Goal: Use online tool/utility: Utilize a website feature to perform a specific function

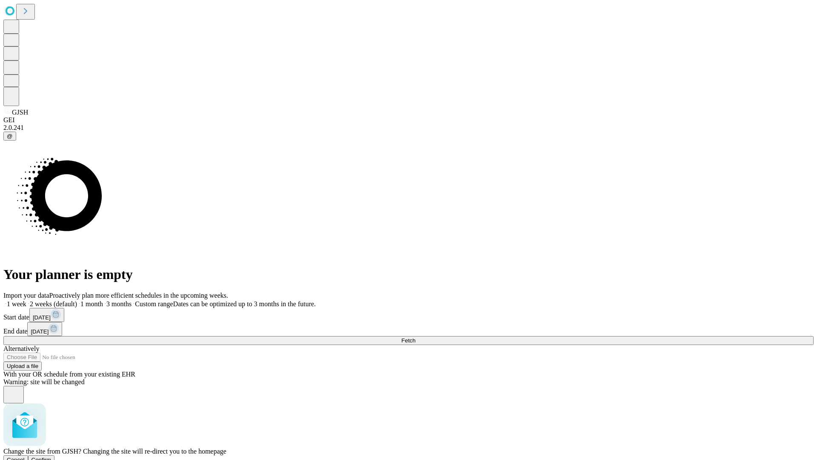
click at [51, 456] on span "Confirm" at bounding box center [41, 459] width 20 height 6
click at [103, 300] on label "1 month" at bounding box center [90, 303] width 26 height 7
click at [415, 337] on span "Fetch" at bounding box center [408, 340] width 14 height 6
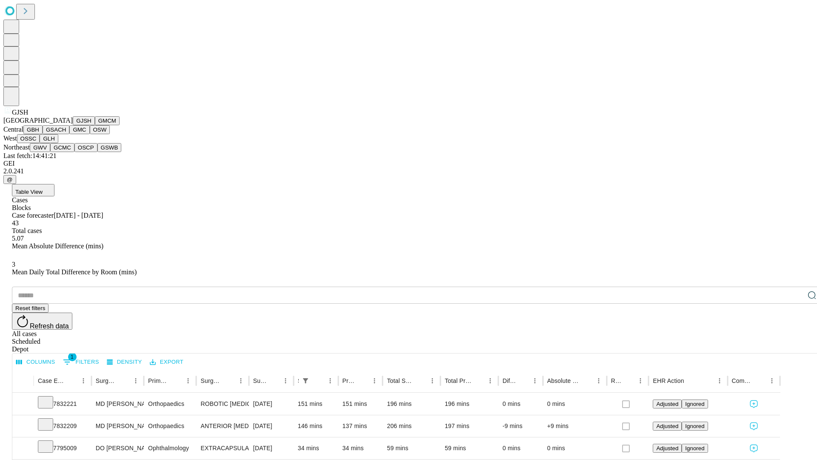
click at [95, 125] on button "GMCM" at bounding box center [107, 120] width 25 height 9
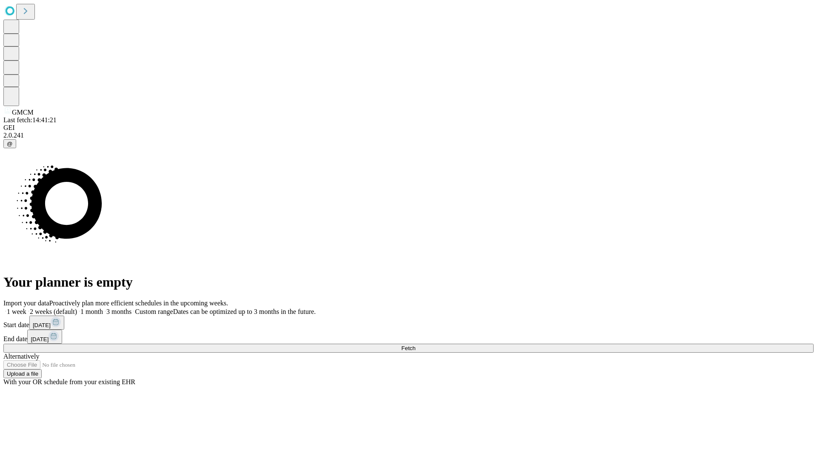
click at [103, 308] on label "1 month" at bounding box center [90, 311] width 26 height 7
click at [415, 345] on span "Fetch" at bounding box center [408, 348] width 14 height 6
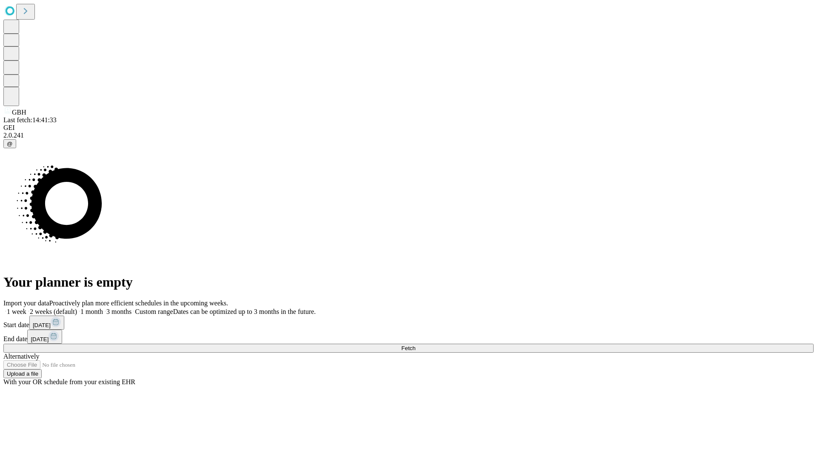
click at [103, 308] on label "1 month" at bounding box center [90, 311] width 26 height 7
click at [415, 345] on span "Fetch" at bounding box center [408, 348] width 14 height 6
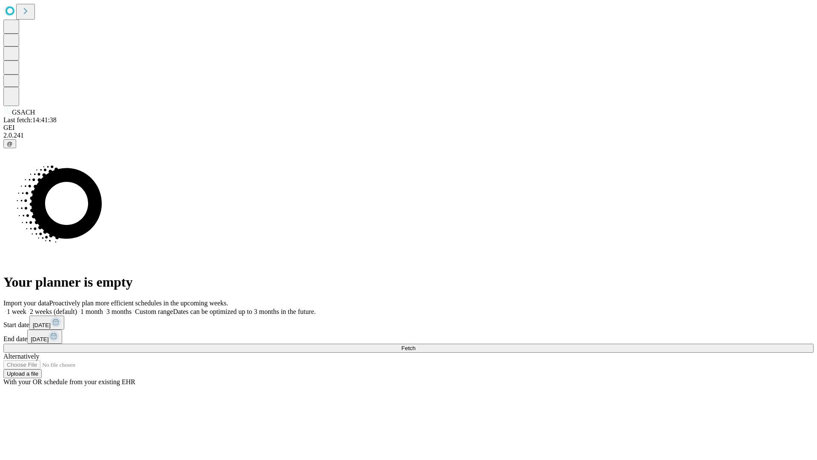
click at [103, 308] on label "1 month" at bounding box center [90, 311] width 26 height 7
click at [415, 345] on span "Fetch" at bounding box center [408, 348] width 14 height 6
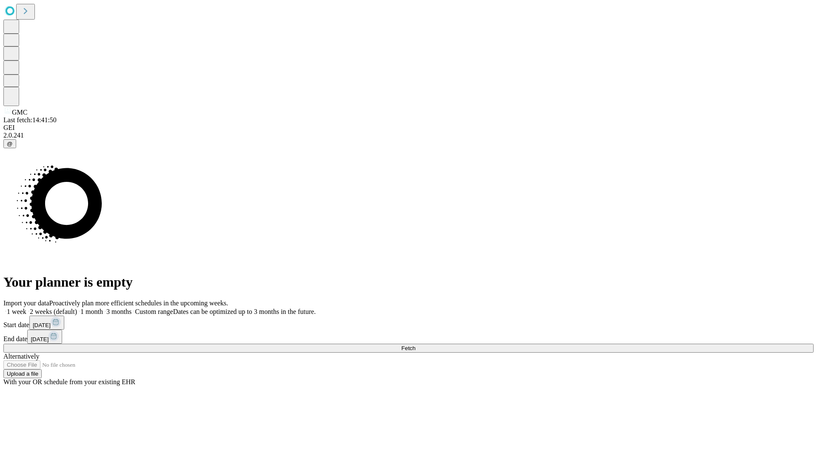
click at [103, 308] on label "1 month" at bounding box center [90, 311] width 26 height 7
click at [415, 345] on span "Fetch" at bounding box center [408, 348] width 14 height 6
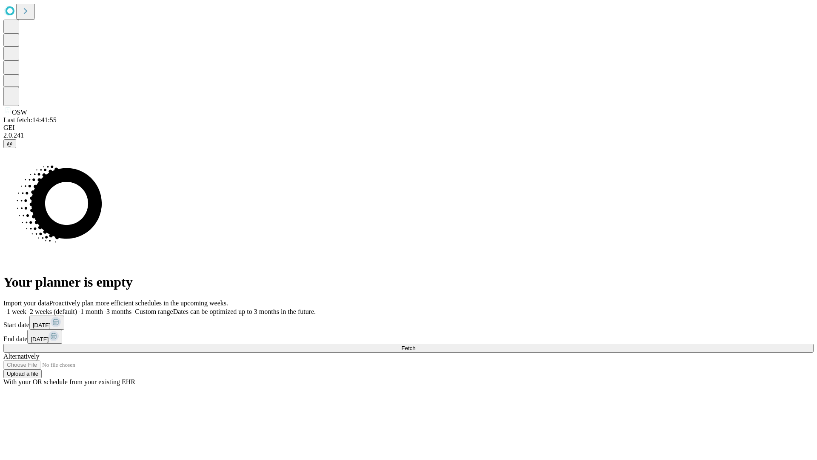
click at [103, 308] on label "1 month" at bounding box center [90, 311] width 26 height 7
click at [415, 345] on span "Fetch" at bounding box center [408, 348] width 14 height 6
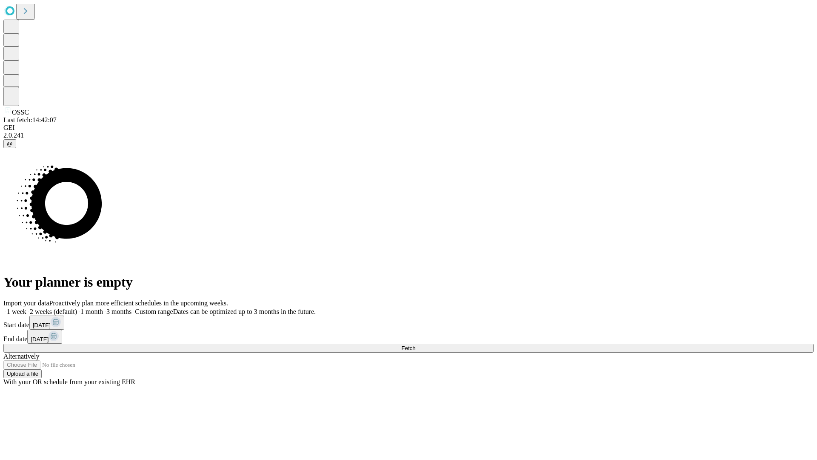
click at [103, 308] on label "1 month" at bounding box center [90, 311] width 26 height 7
click at [415, 345] on span "Fetch" at bounding box center [408, 348] width 14 height 6
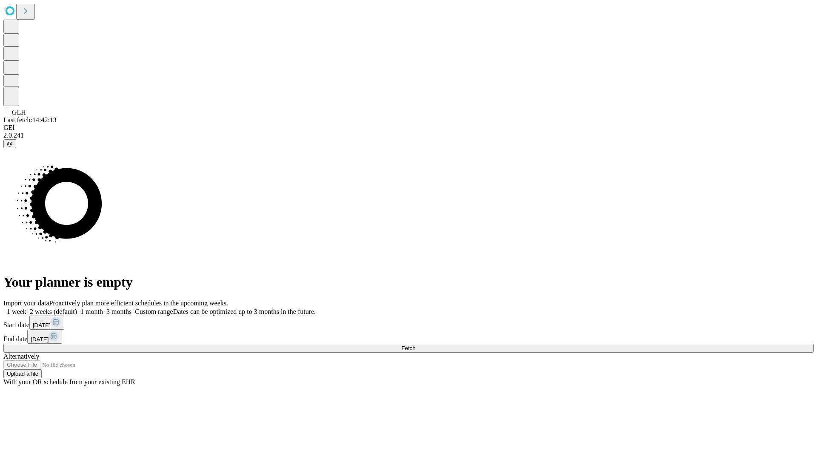
click at [103, 308] on label "1 month" at bounding box center [90, 311] width 26 height 7
click at [415, 345] on span "Fetch" at bounding box center [408, 348] width 14 height 6
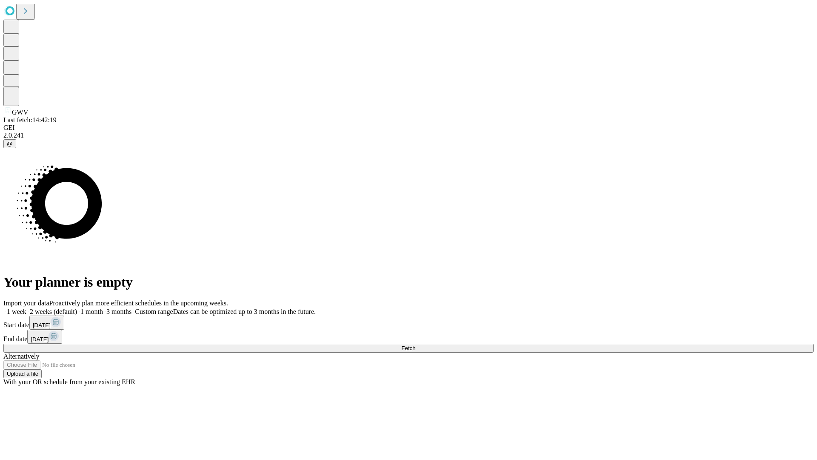
click at [415, 345] on span "Fetch" at bounding box center [408, 348] width 14 height 6
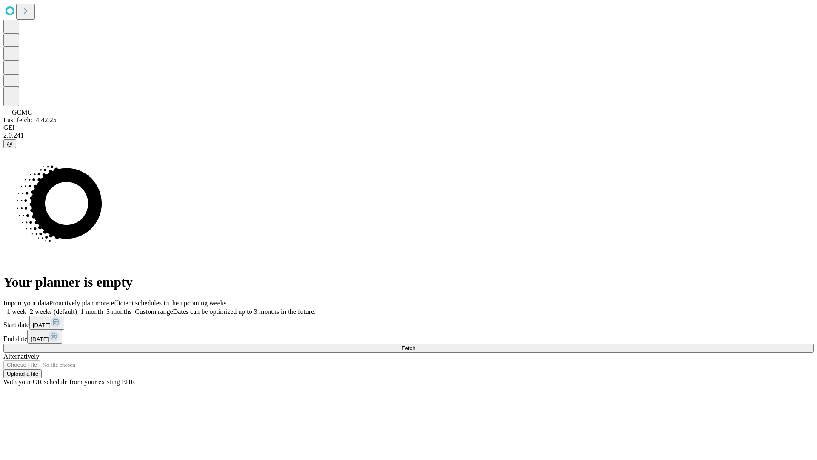
click at [103, 308] on label "1 month" at bounding box center [90, 311] width 26 height 7
click at [415, 345] on span "Fetch" at bounding box center [408, 348] width 14 height 6
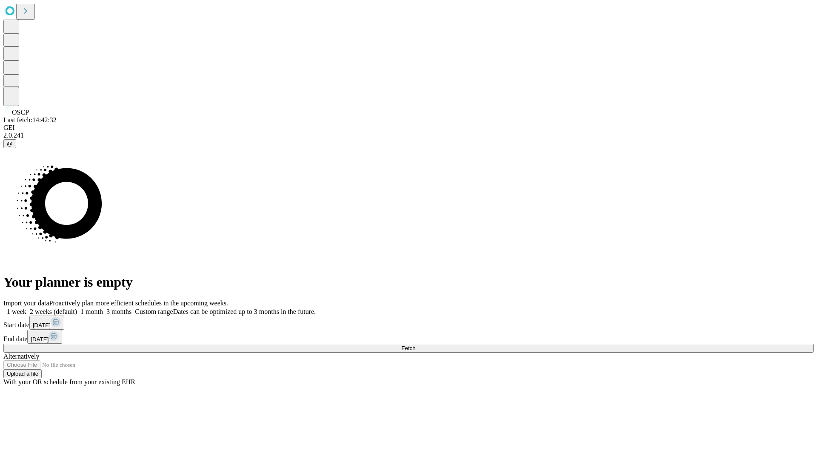
click at [415, 345] on span "Fetch" at bounding box center [408, 348] width 14 height 6
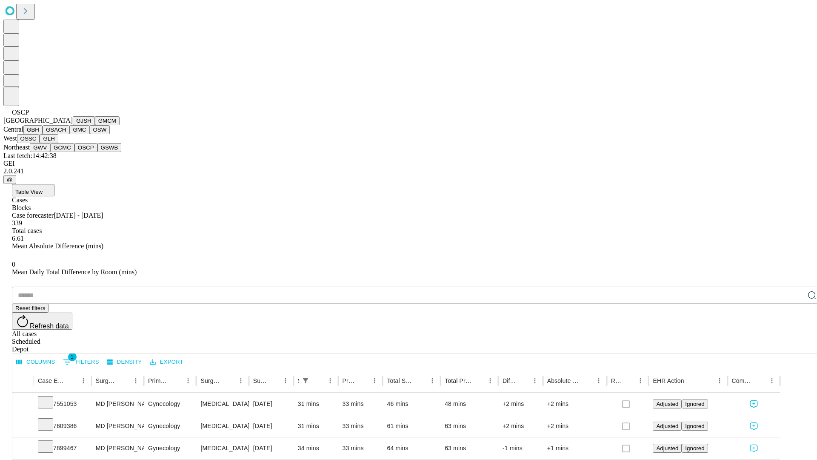
click at [97, 152] on button "GSWB" at bounding box center [109, 147] width 24 height 9
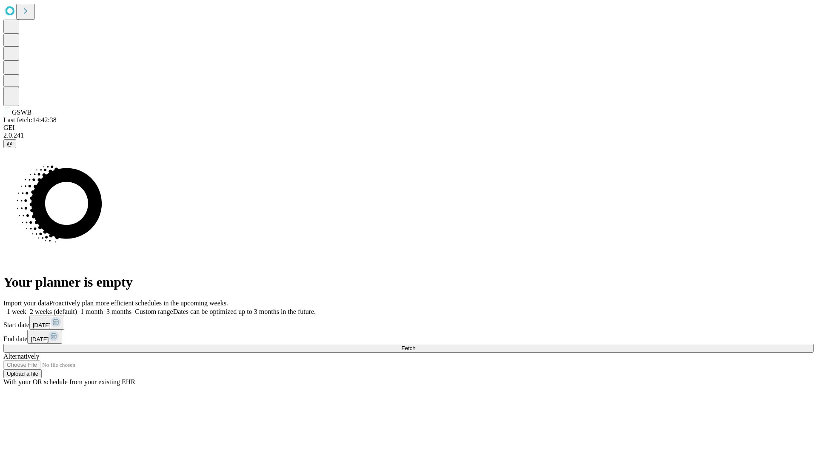
click at [103, 308] on label "1 month" at bounding box center [90, 311] width 26 height 7
click at [415, 345] on span "Fetch" at bounding box center [408, 348] width 14 height 6
